Goal: Task Accomplishment & Management: Complete application form

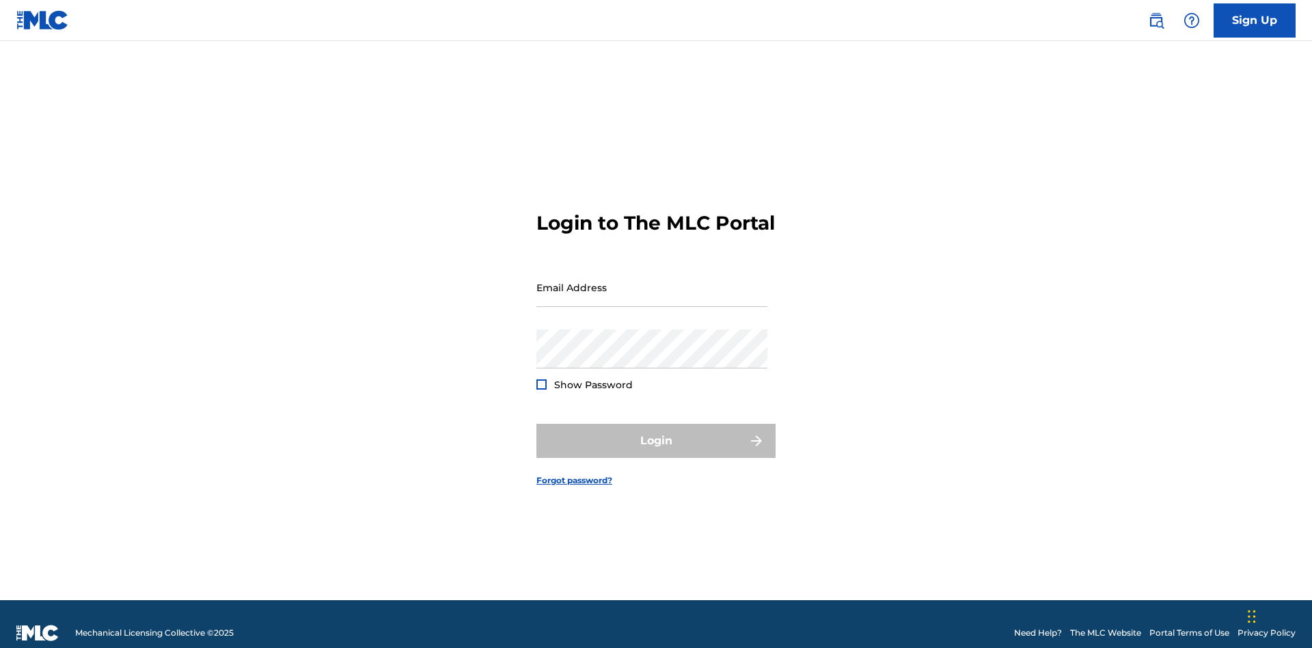
scroll to position [18, 0]
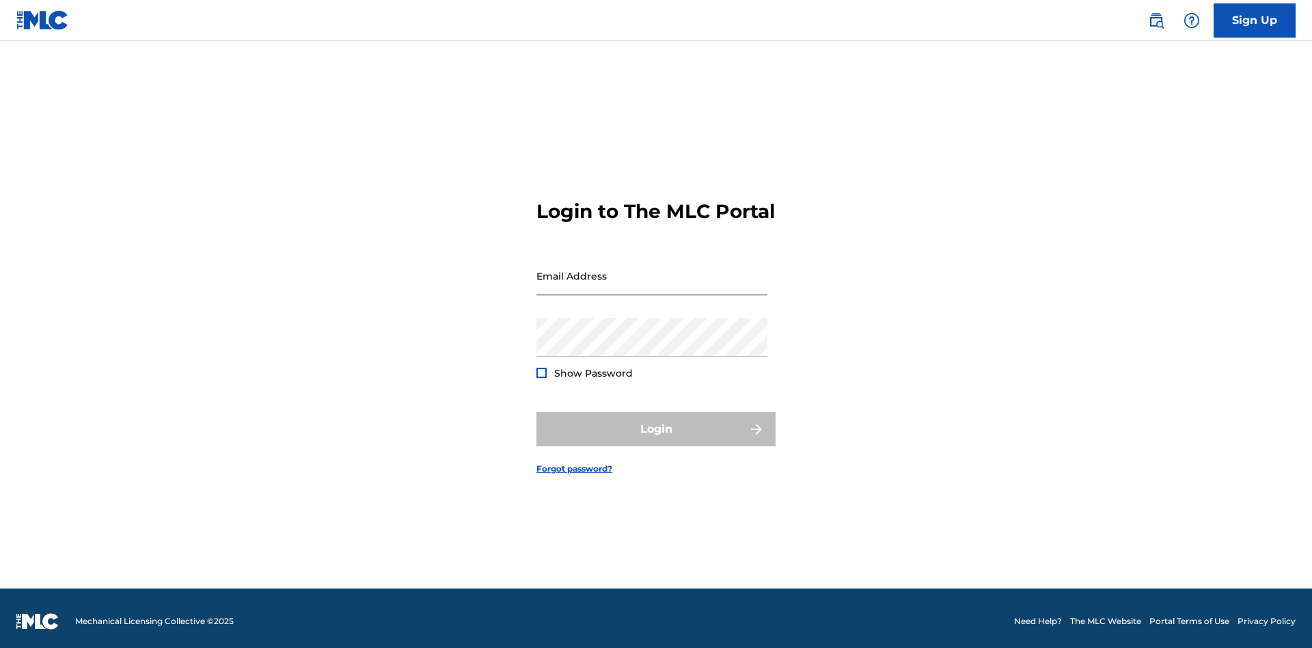
click at [652, 281] on input "Email Address" at bounding box center [652, 275] width 231 height 39
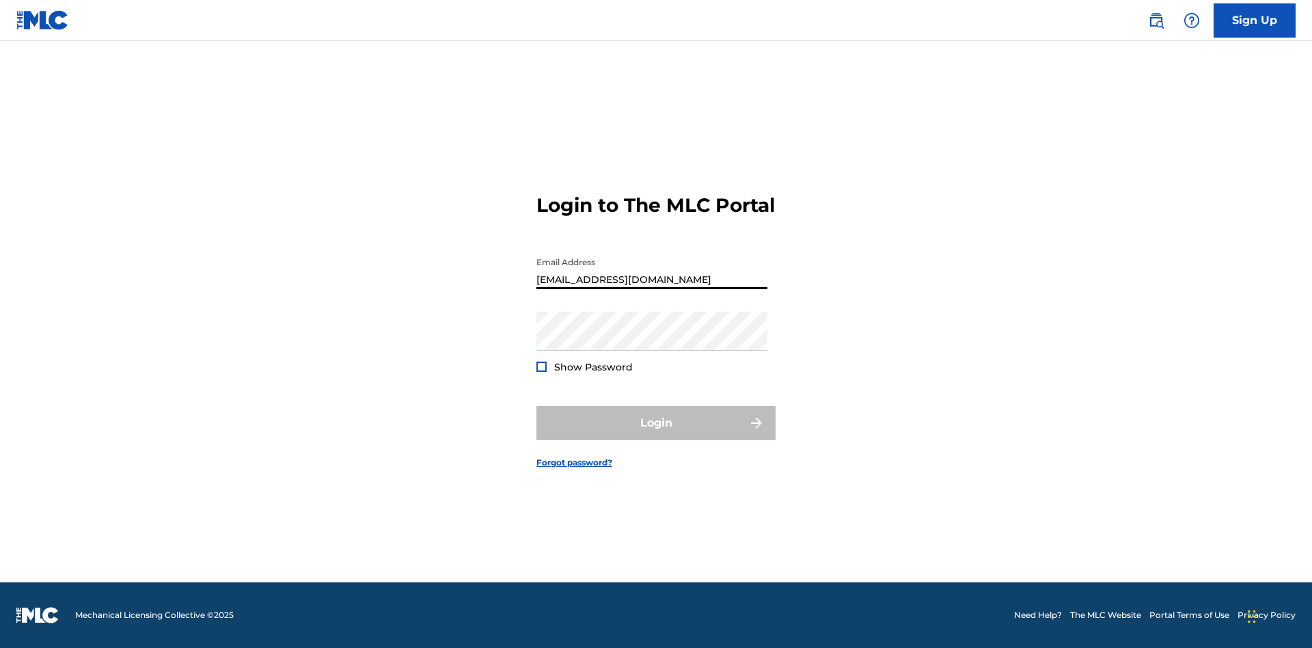
type input "[EMAIL_ADDRESS][DOMAIN_NAME]"
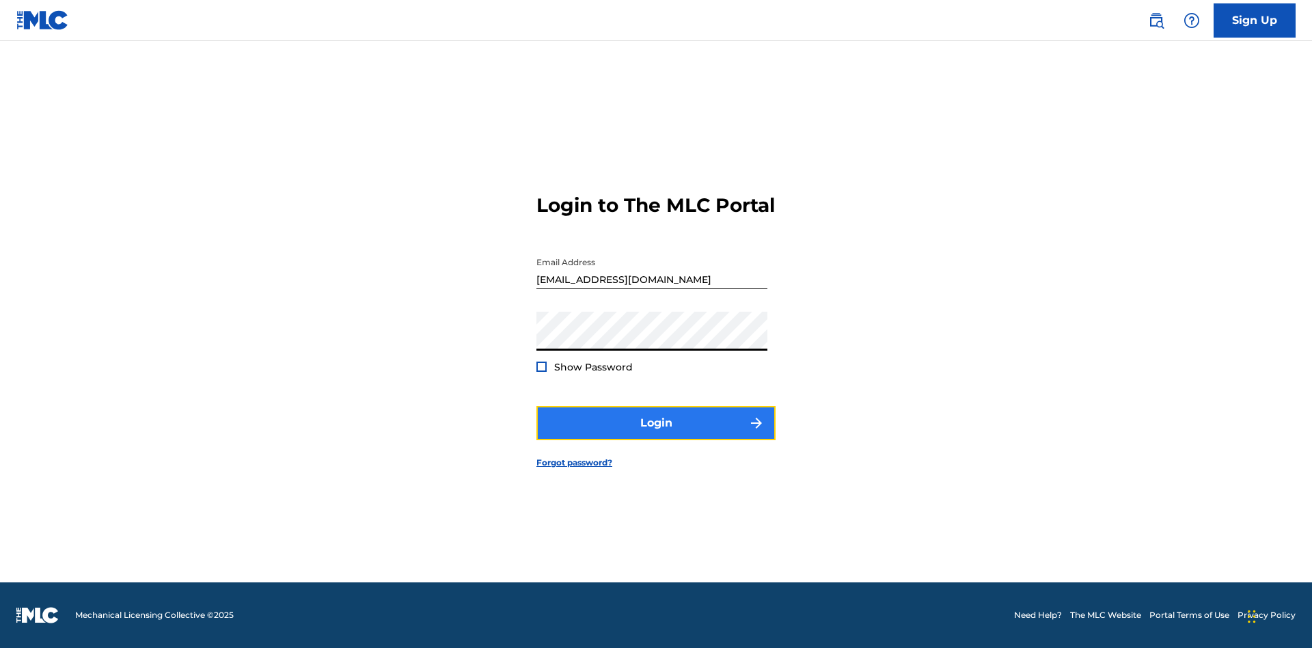
click at [656, 435] on button "Login" at bounding box center [656, 423] width 239 height 34
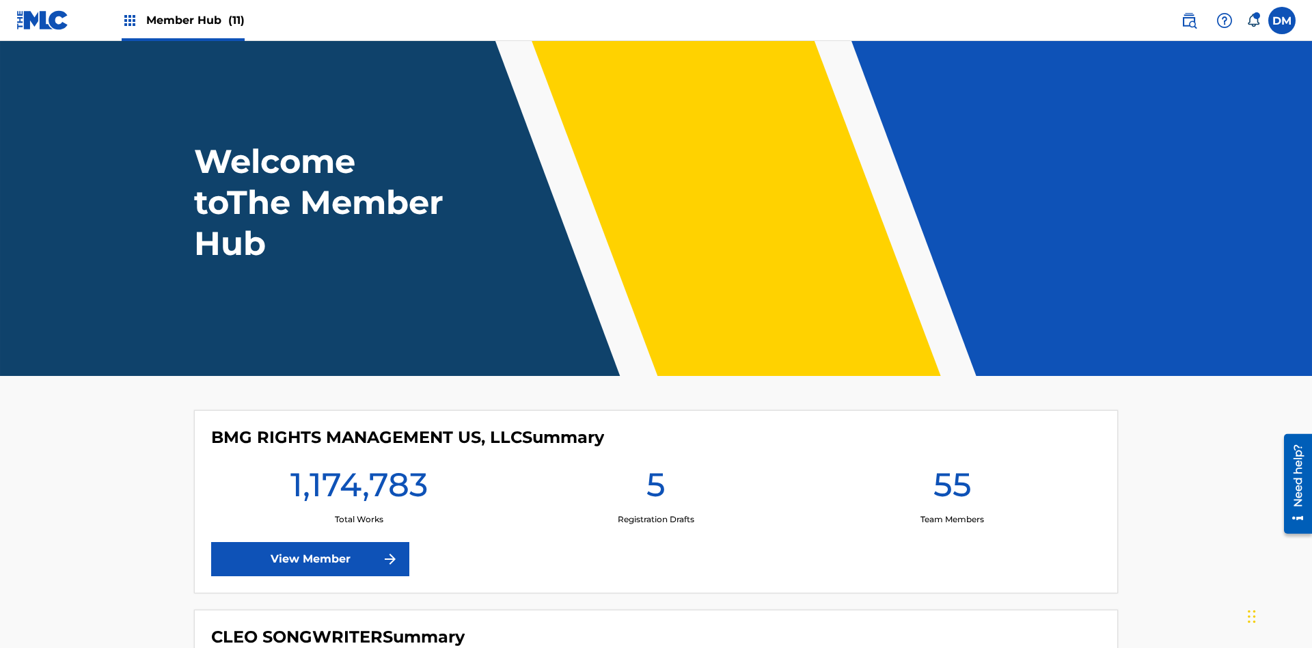
scroll to position [59, 0]
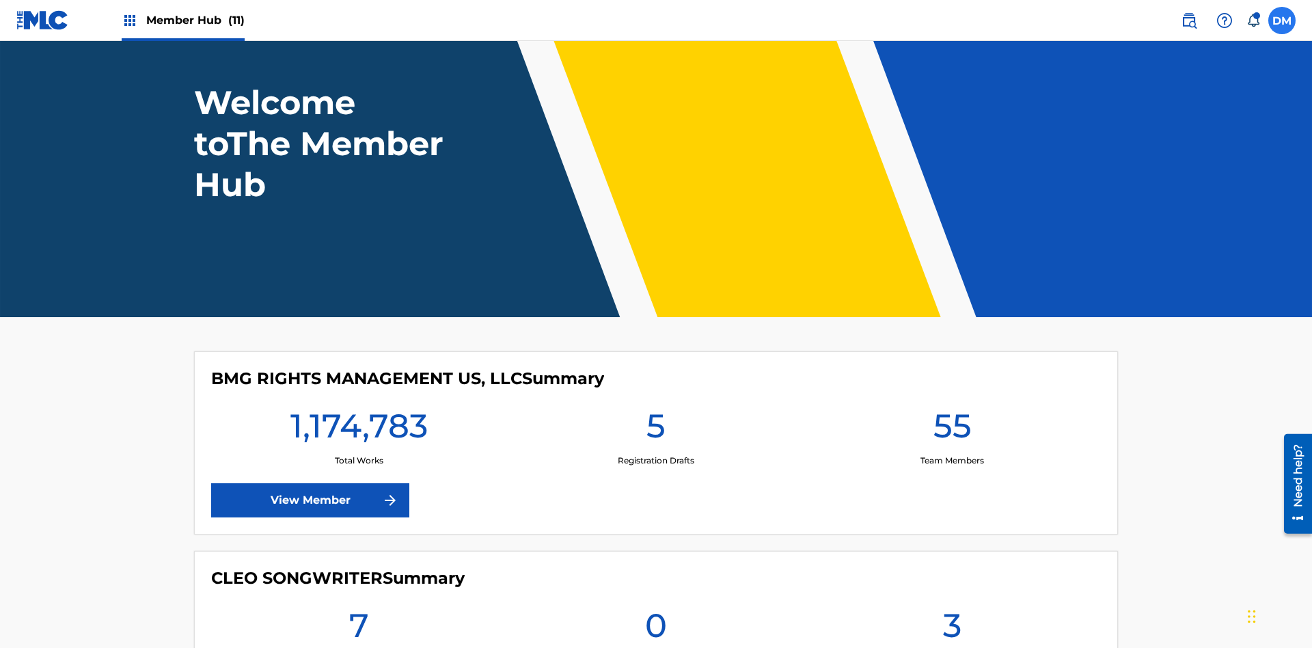
click at [1282, 20] on label at bounding box center [1282, 20] width 27 height 27
click at [1282, 21] on input "[PERSON_NAME] [PERSON_NAME] [PERSON_NAME][EMAIL_ADDRESS][DOMAIN_NAME] Notificat…" at bounding box center [1282, 21] width 0 height 0
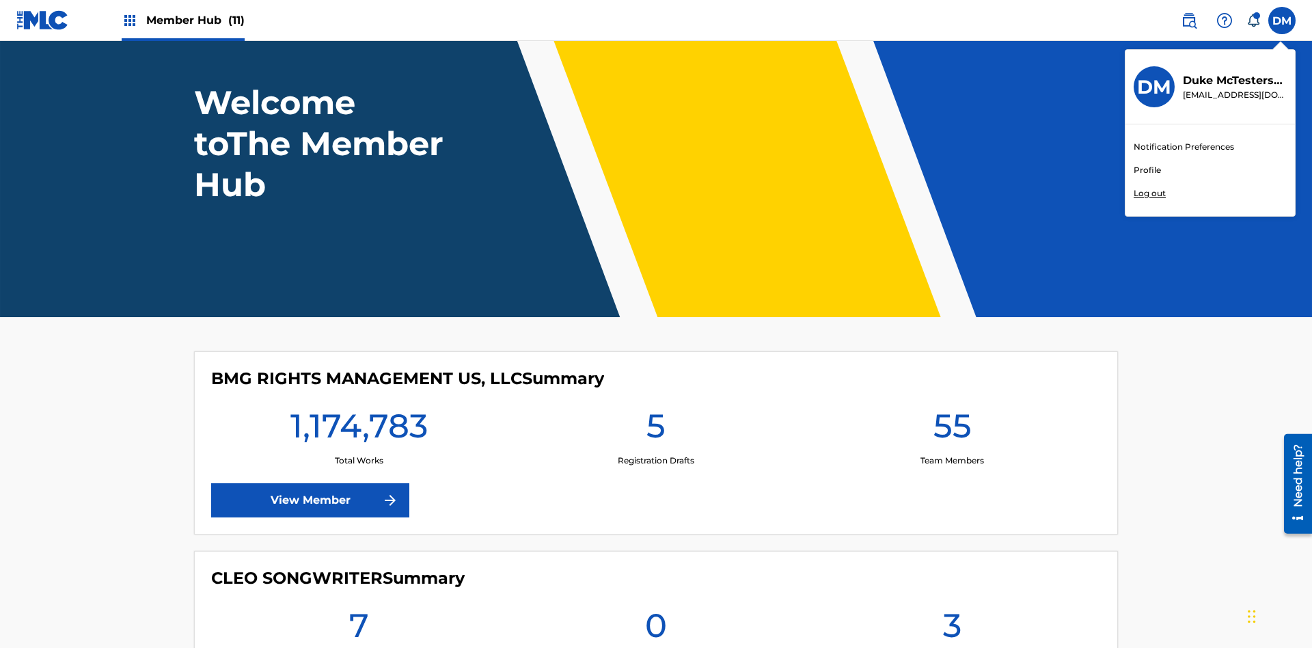
click at [1147, 170] on link "Profile" at bounding box center [1147, 170] width 27 height 12
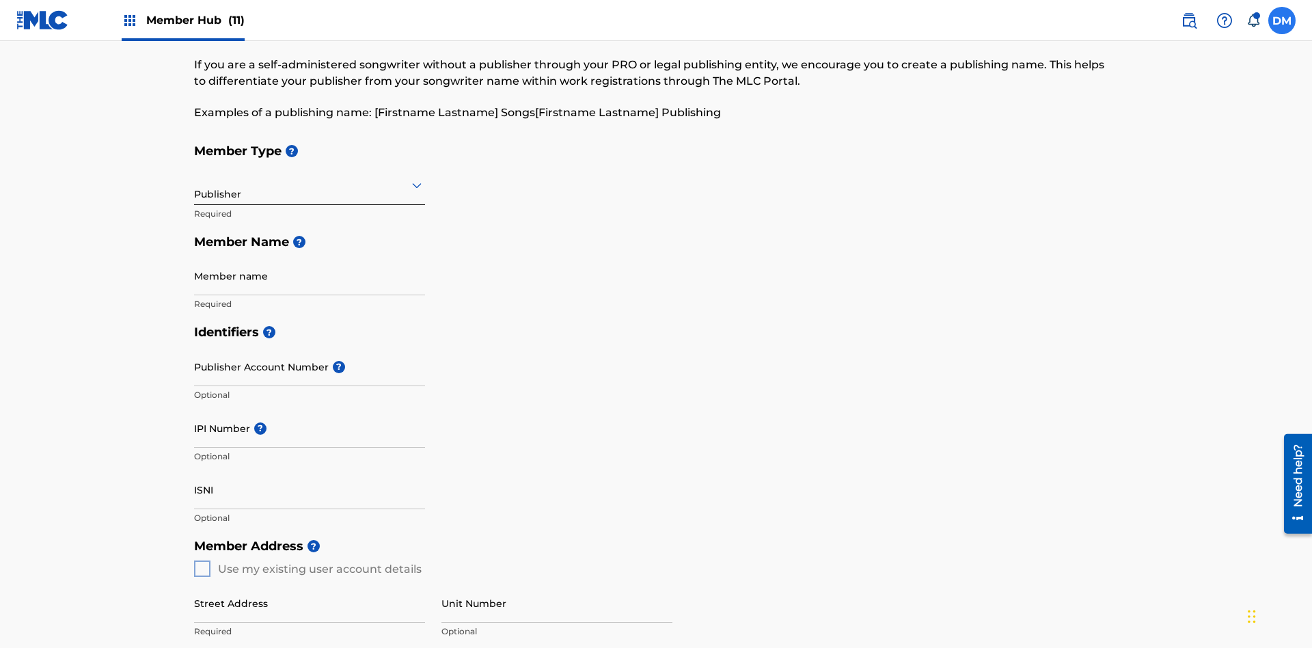
scroll to position [154, 0]
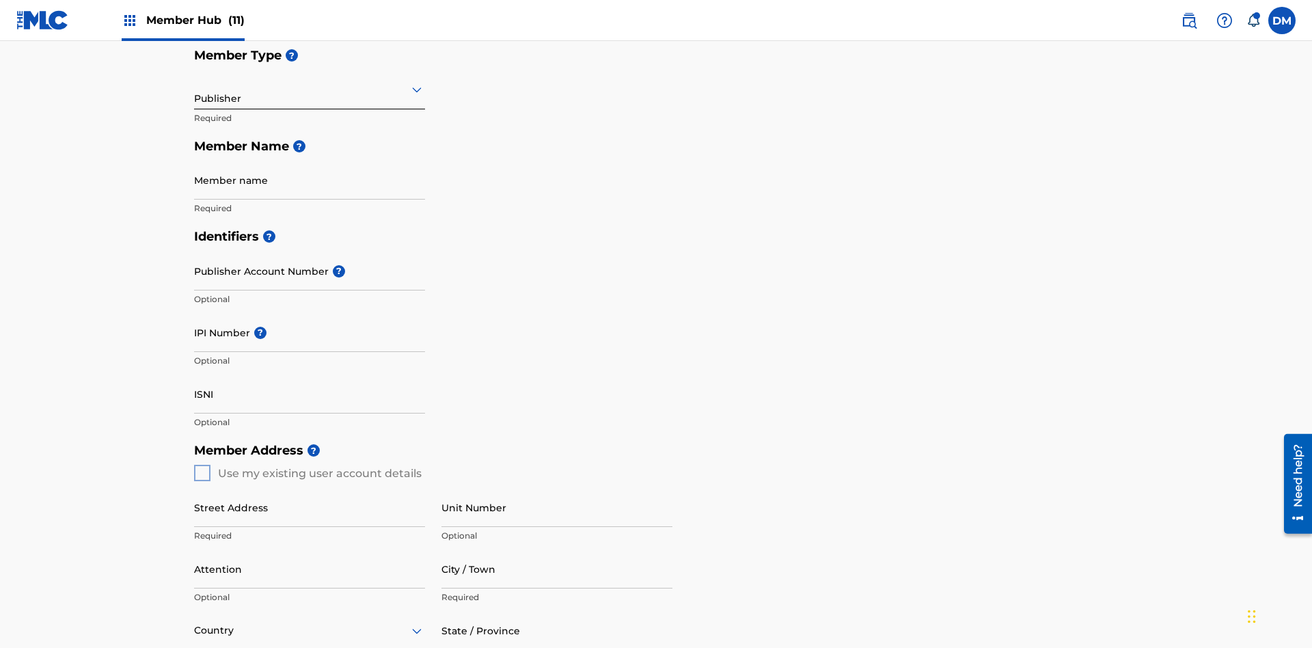
click at [195, 89] on input "text" at bounding box center [195, 89] width 3 height 14
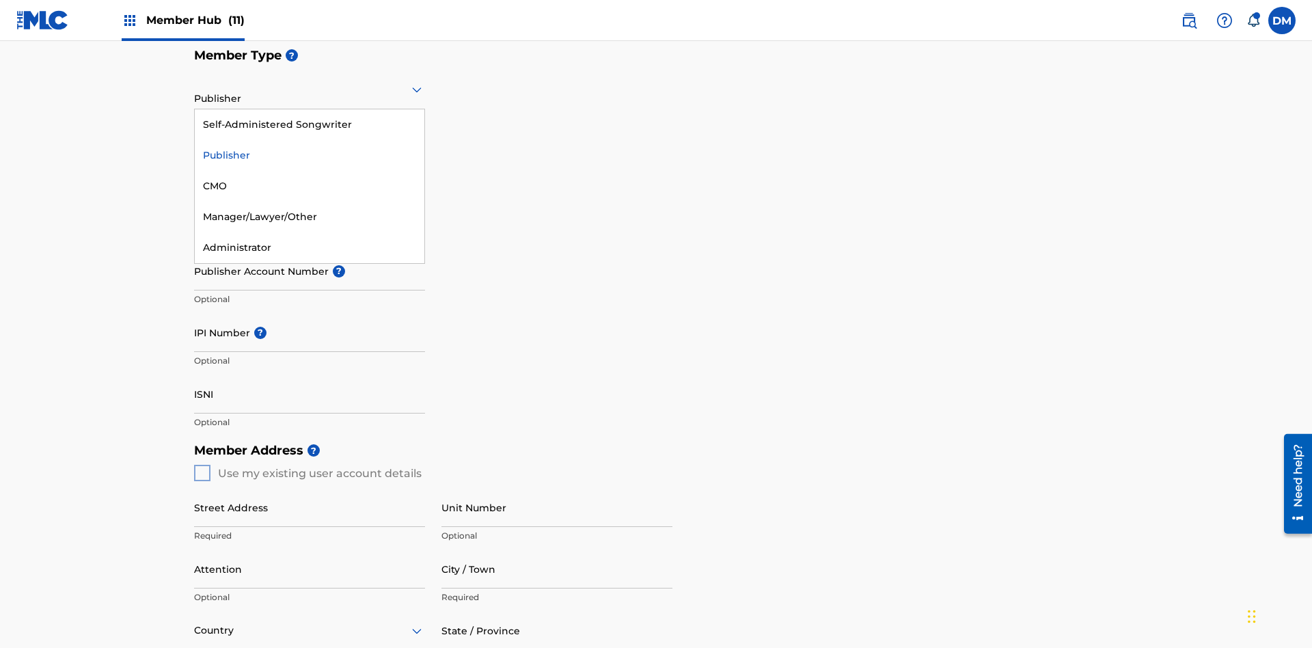
click at [310, 186] on div "CMO" at bounding box center [310, 186] width 230 height 31
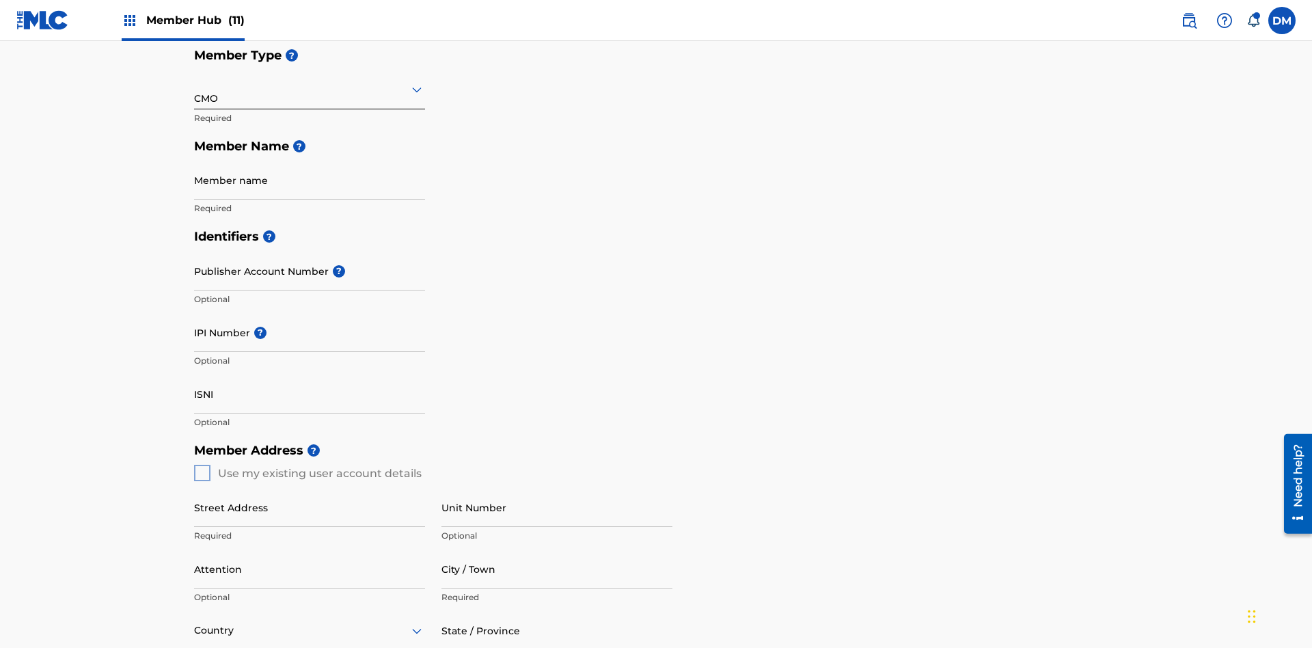
click at [195, 89] on input "text" at bounding box center [195, 89] width 3 height 14
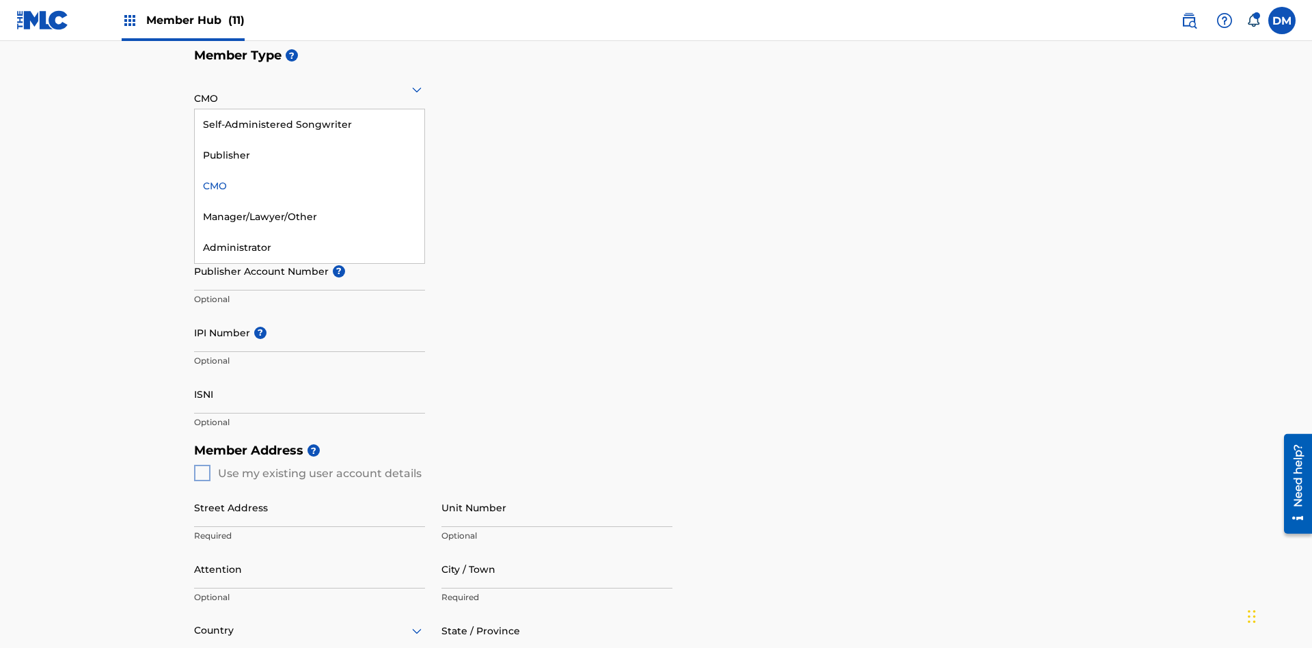
click at [310, 124] on div "Self-Administered Songwriter" at bounding box center [310, 124] width 230 height 31
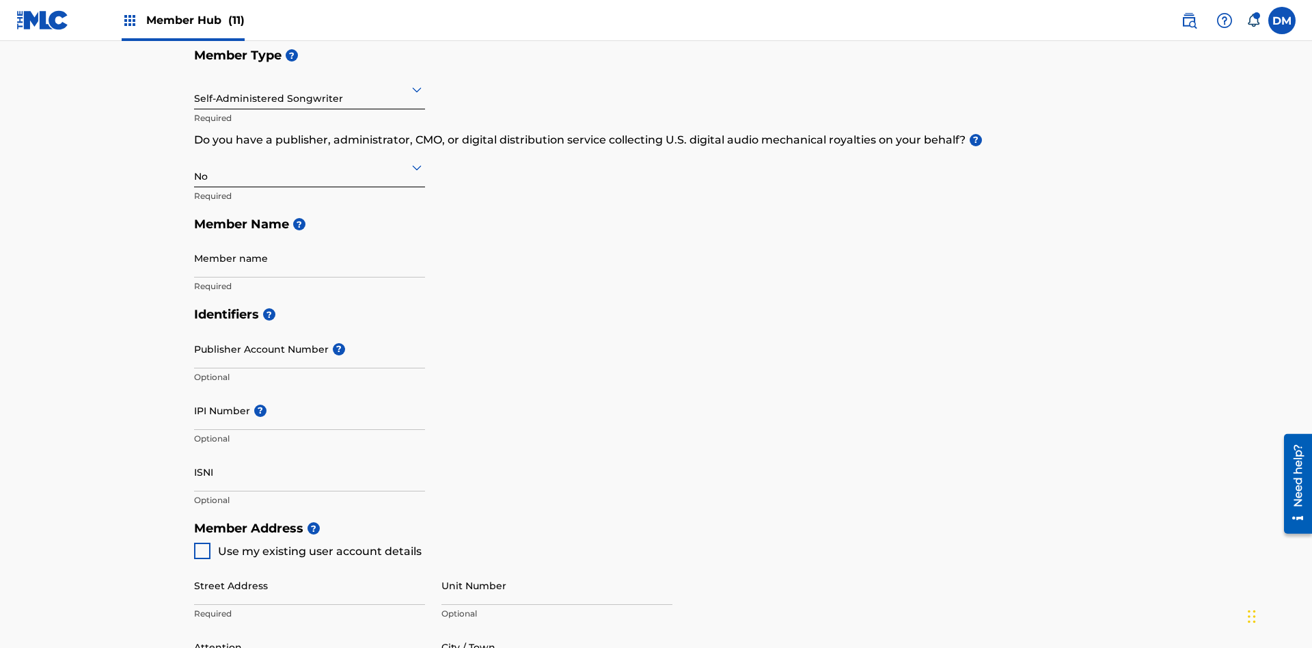
click at [195, 89] on input "text" at bounding box center [195, 89] width 3 height 14
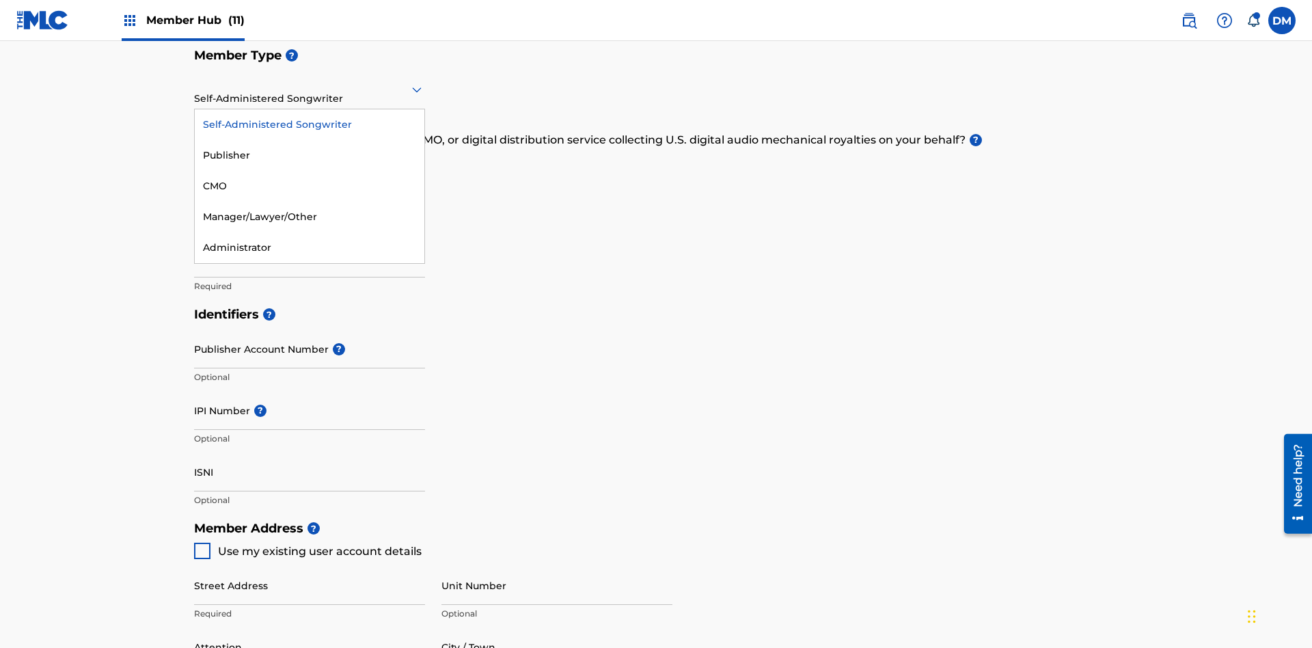
click at [310, 217] on div "Manager/Lawyer/Other" at bounding box center [310, 217] width 230 height 31
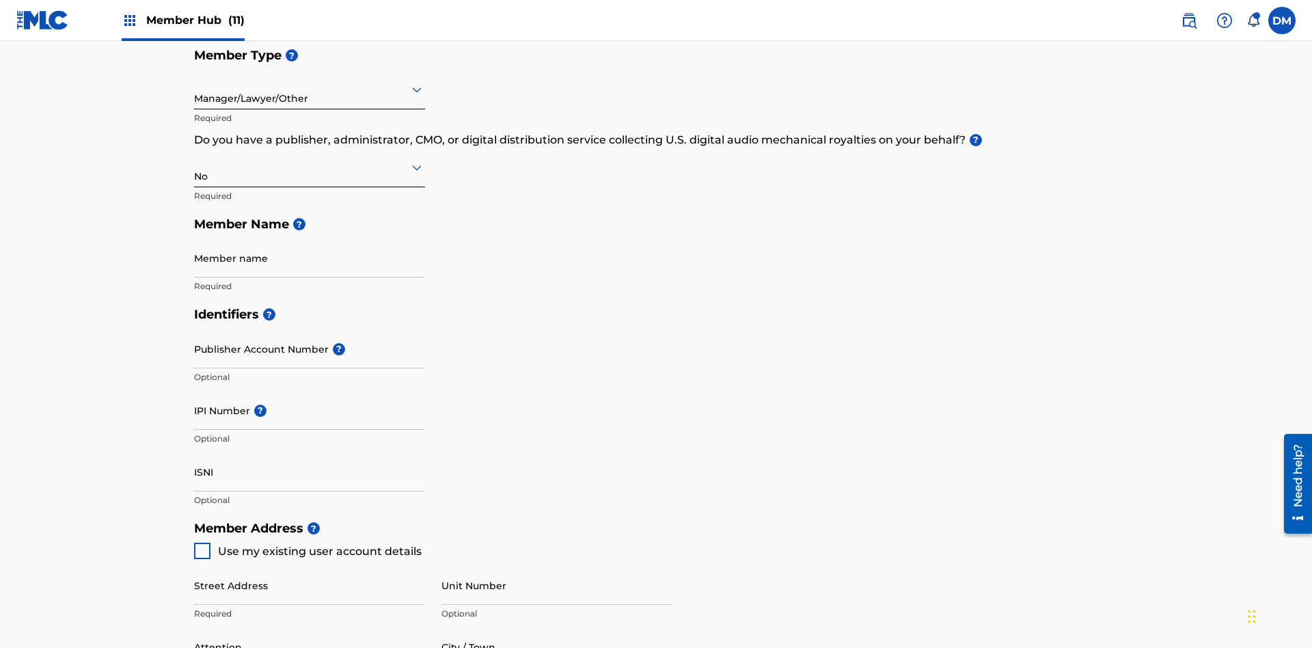
scroll to position [615, 0]
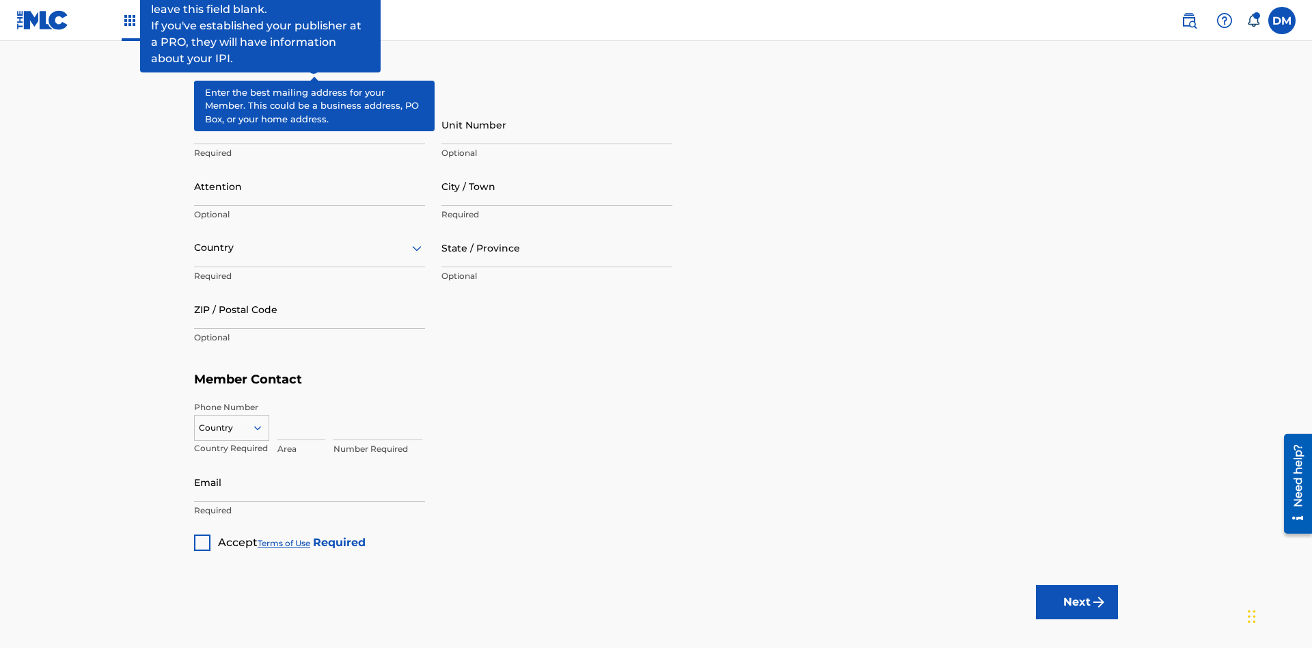
type input "Z2025.09.29.04.29.17"
click at [310, 105] on input "Street Address" at bounding box center [309, 124] width 231 height 39
type input "[STREET_ADDRESS]"
click at [557, 105] on input "Unit Number" at bounding box center [557, 124] width 231 height 39
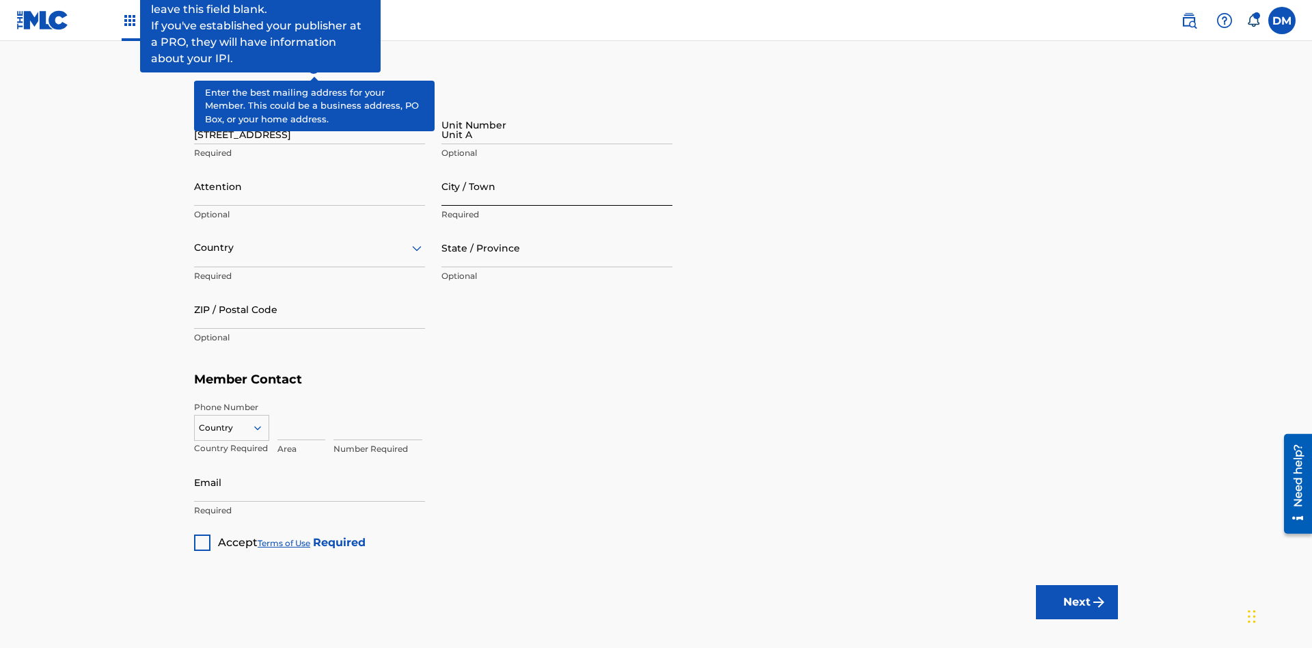
type input "Unit A"
click at [310, 167] on input "Attention" at bounding box center [309, 186] width 231 height 39
type input "[PERSON_NAME]"
click at [557, 167] on input "City / Town" at bounding box center [557, 186] width 231 height 39
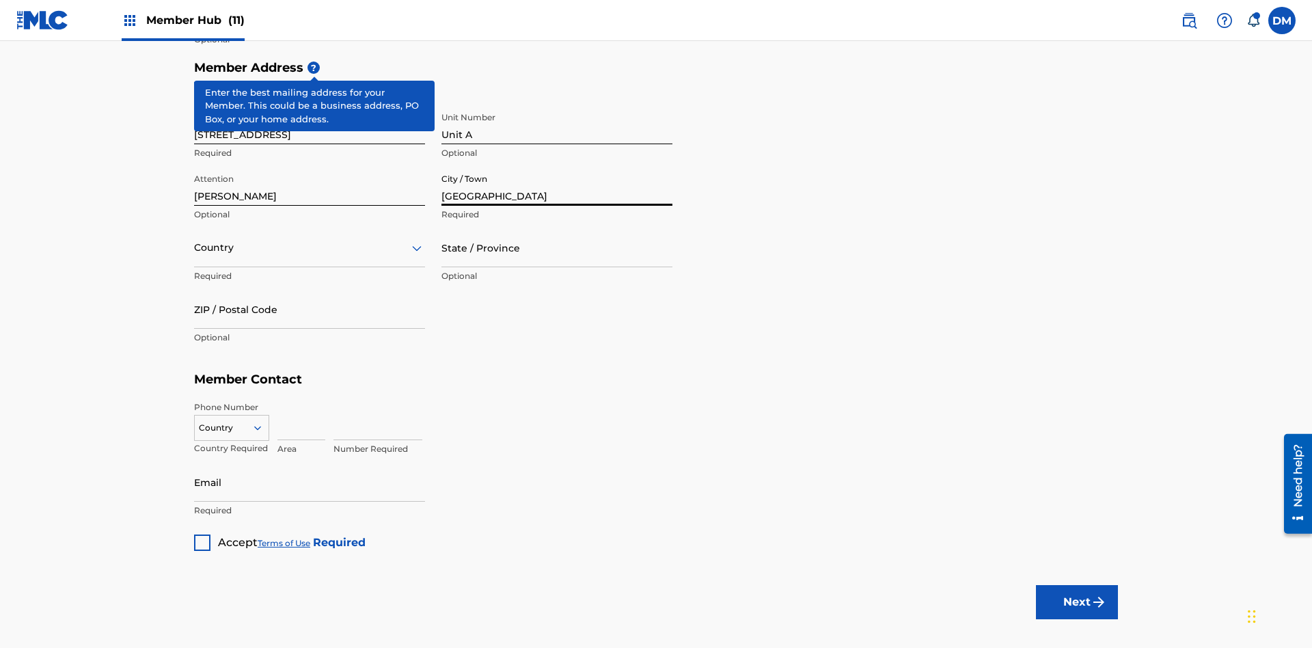
type input "[GEOGRAPHIC_DATA]"
click at [195, 241] on input "text" at bounding box center [195, 248] width 3 height 14
click at [310, 290] on input "ZIP / Postal Code" at bounding box center [309, 309] width 231 height 39
type input "43140"
click at [263, 422] on icon at bounding box center [258, 428] width 12 height 12
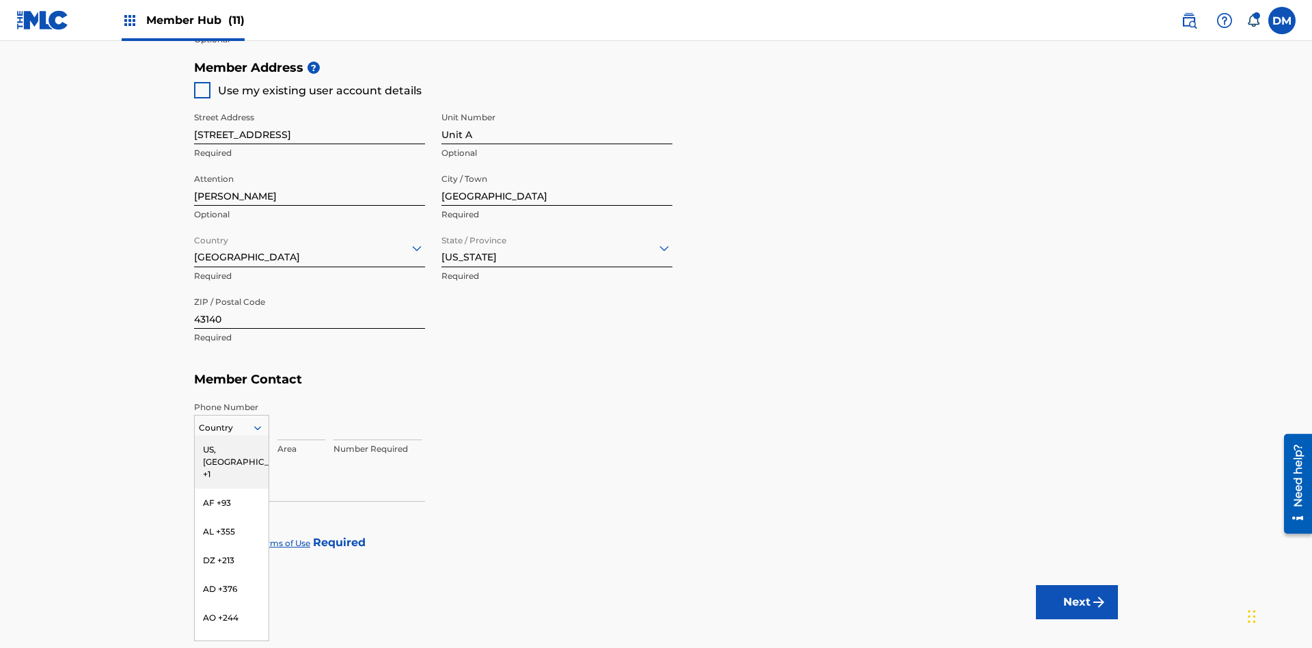
click at [232, 489] on div "US, [GEOGRAPHIC_DATA] +1" at bounding box center [232, 461] width 74 height 53
click at [301, 401] on input at bounding box center [302, 420] width 48 height 39
click at [378, 401] on input at bounding box center [378, 420] width 89 height 39
click at [310, 463] on input "Email" at bounding box center [309, 482] width 231 height 39
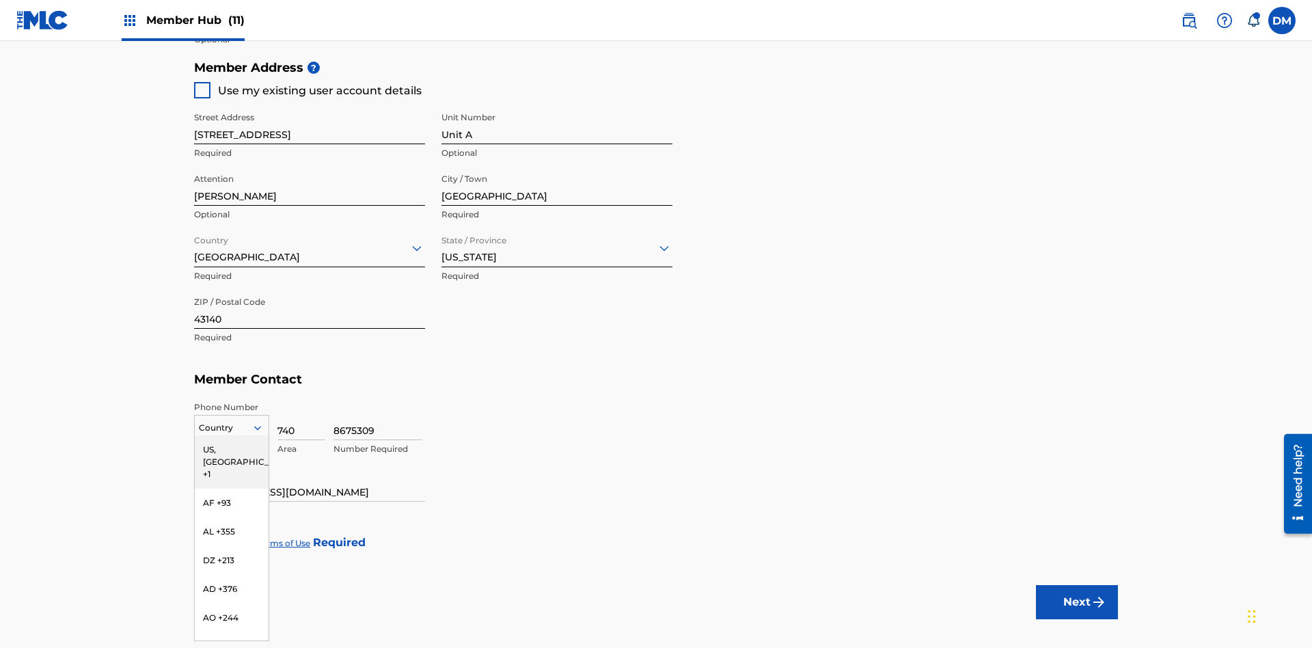
click at [310, 31] on input "ISNI" at bounding box center [309, 11] width 231 height 39
click at [202, 535] on div at bounding box center [202, 543] width 16 height 16
click at [1077, 585] on button "Next" at bounding box center [1077, 602] width 82 height 34
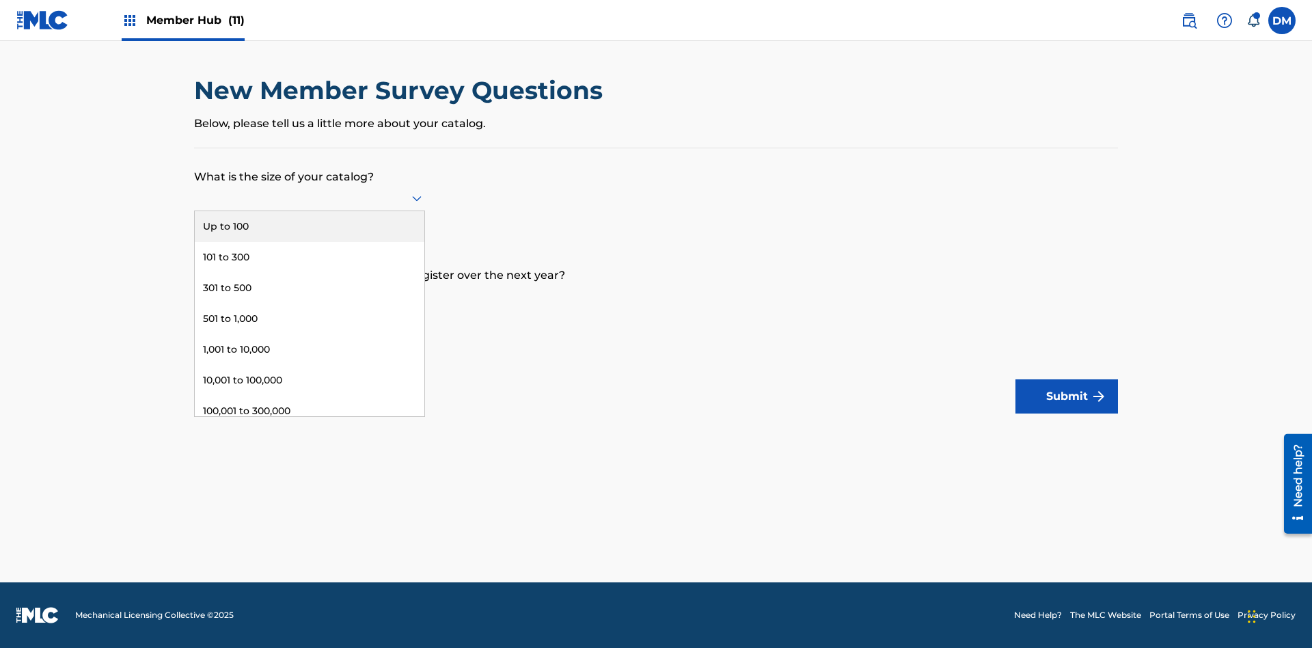
click at [310, 427] on div "301,000 to 500,000" at bounding box center [310, 442] width 230 height 31
click at [195, 296] on input "text" at bounding box center [195, 296] width 3 height 14
click at [1067, 396] on button "Submit" at bounding box center [1067, 396] width 103 height 34
